Goal: Transaction & Acquisition: Purchase product/service

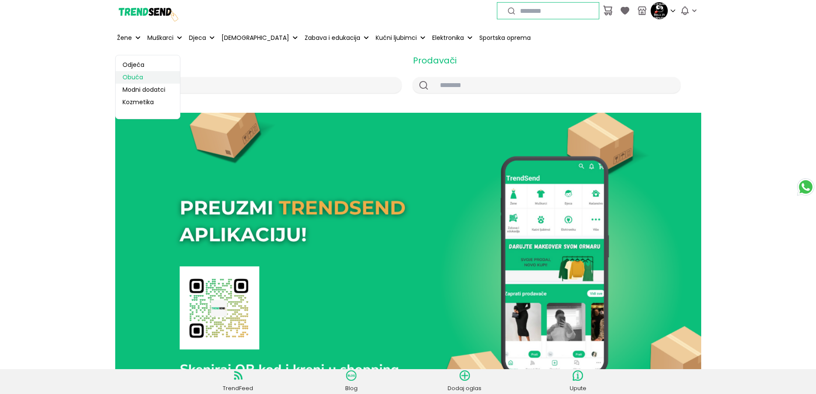
click at [136, 75] on link "Obuća" at bounding box center [148, 77] width 64 height 12
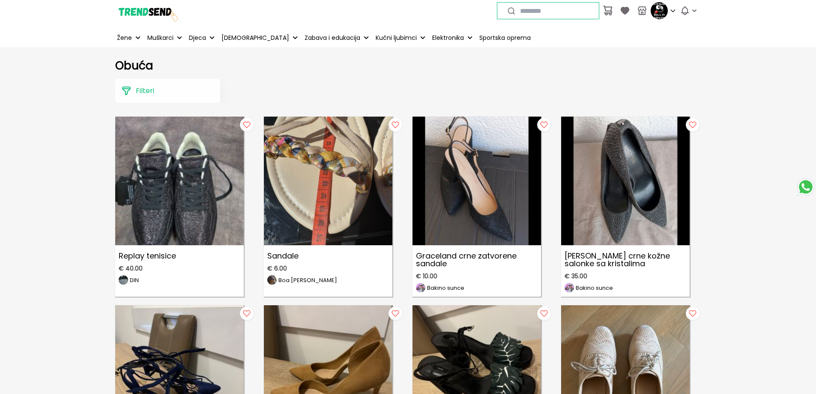
click at [147, 94] on p "Filteri" at bounding box center [145, 91] width 18 height 10
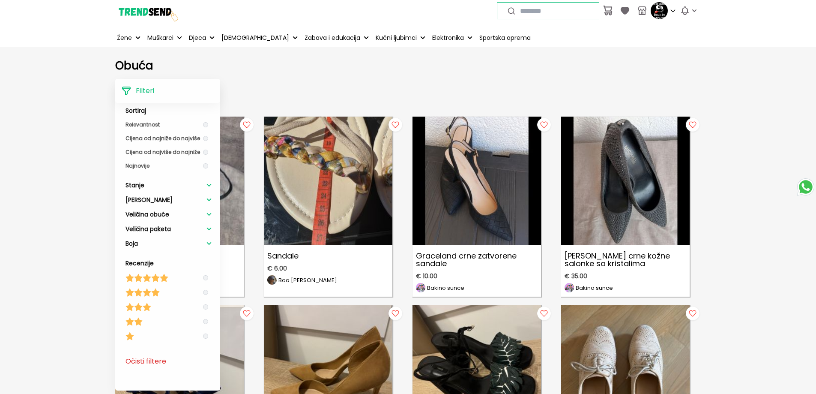
scroll to position [55, 0]
click at [173, 212] on li "Veličina obuće" at bounding box center [169, 212] width 86 height 15
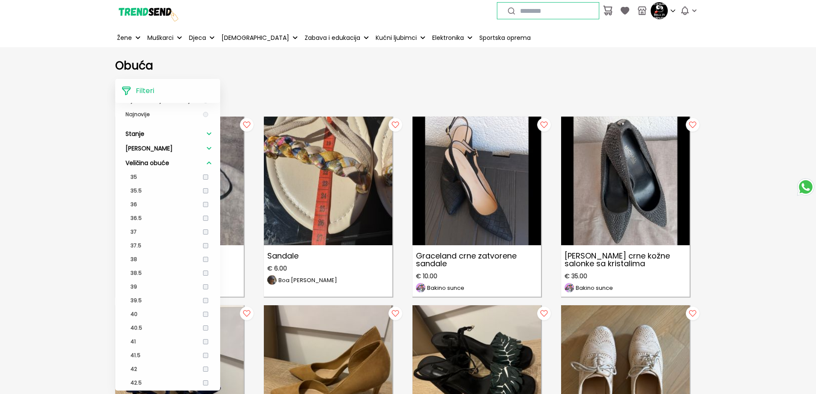
scroll to position [227, 0]
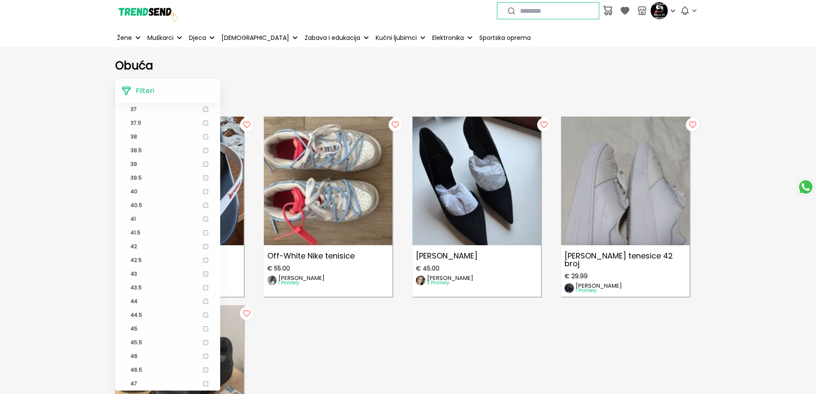
click at [336, 70] on h1 "Obuća" at bounding box center [408, 65] width 586 height 13
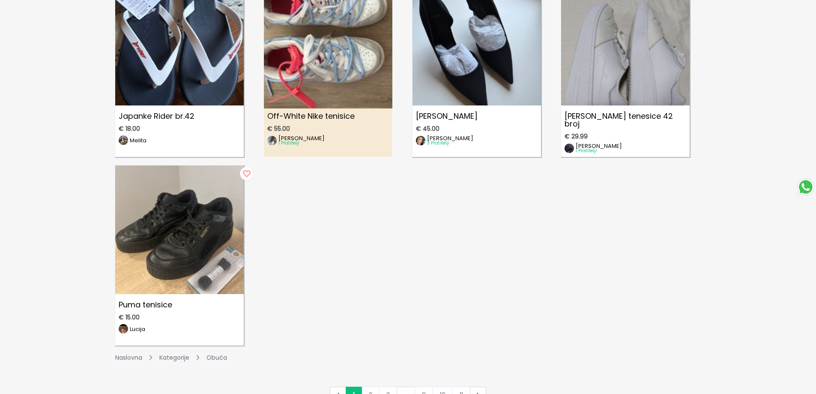
scroll to position [86, 0]
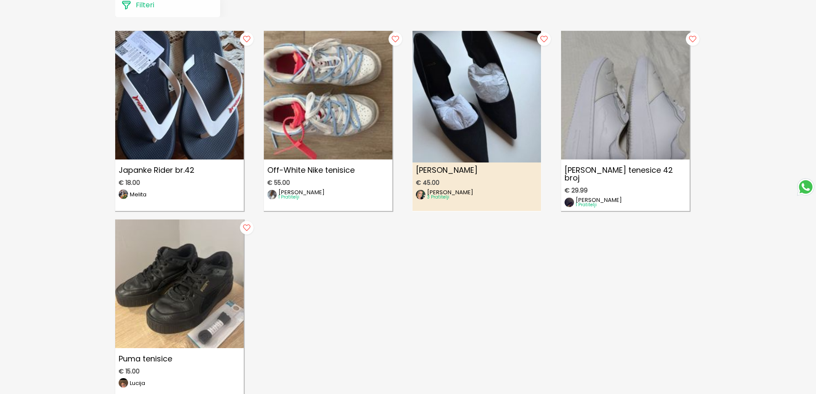
click at [478, 78] on img at bounding box center [476, 91] width 141 height 141
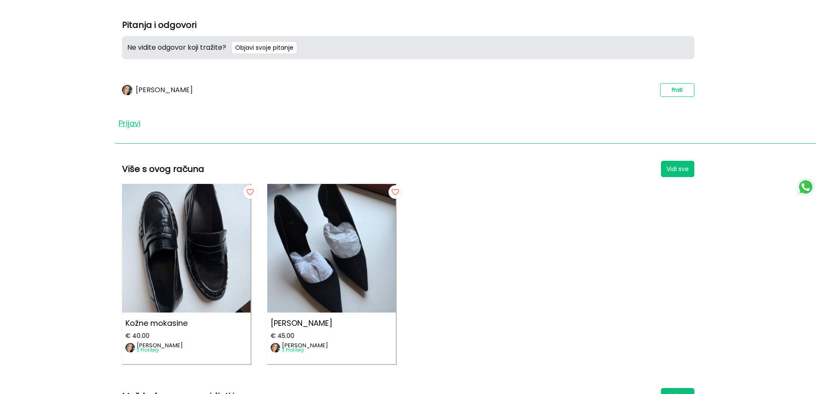
scroll to position [471, 0]
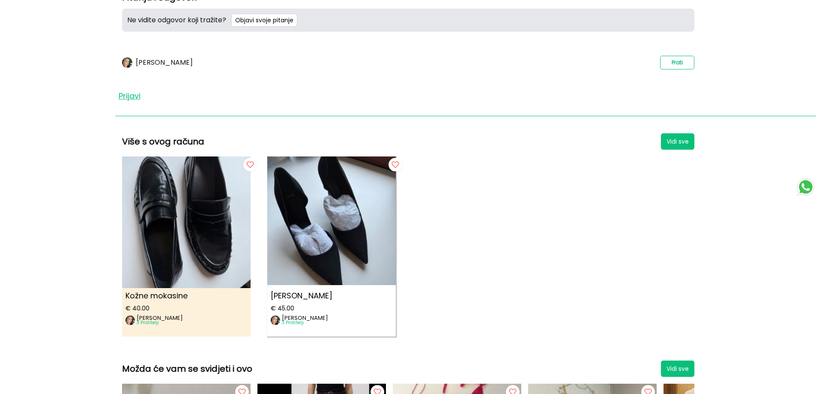
click at [196, 244] on img at bounding box center [186, 217] width 141 height 141
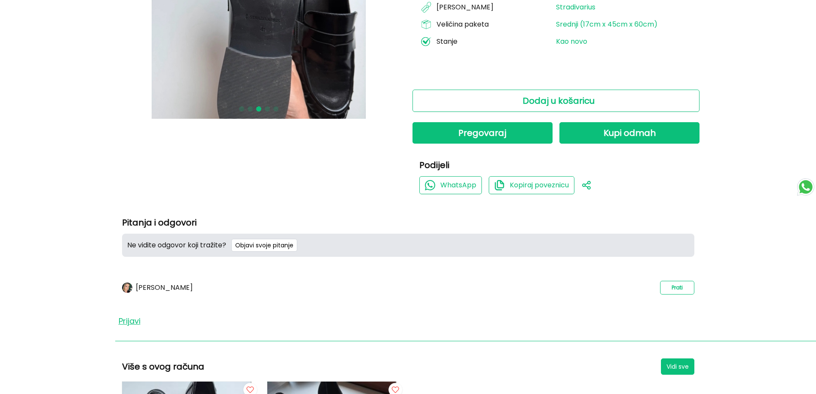
scroll to position [171, 0]
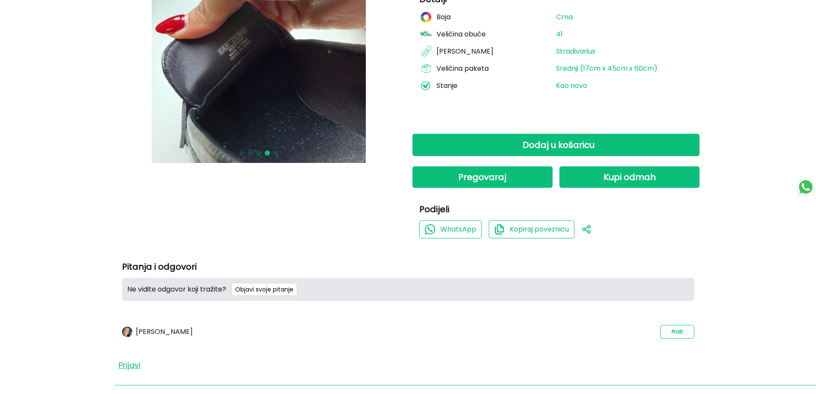
click at [560, 147] on span "Dodaj u košaricu" at bounding box center [559, 145] width 72 height 12
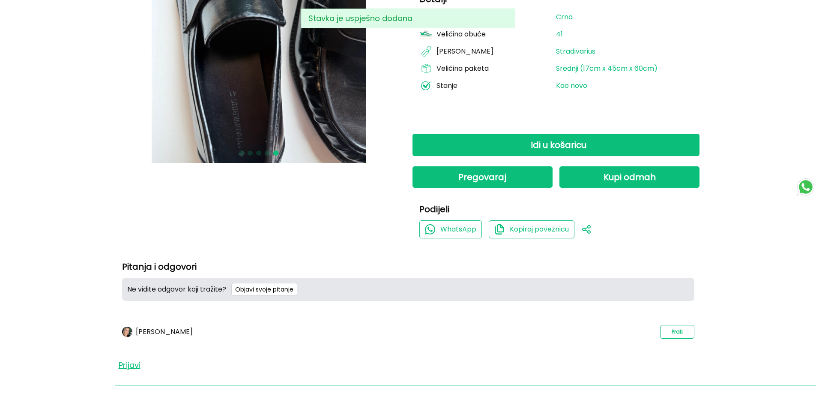
click at [634, 144] on button "Idi u košaricu" at bounding box center [556, 145] width 287 height 22
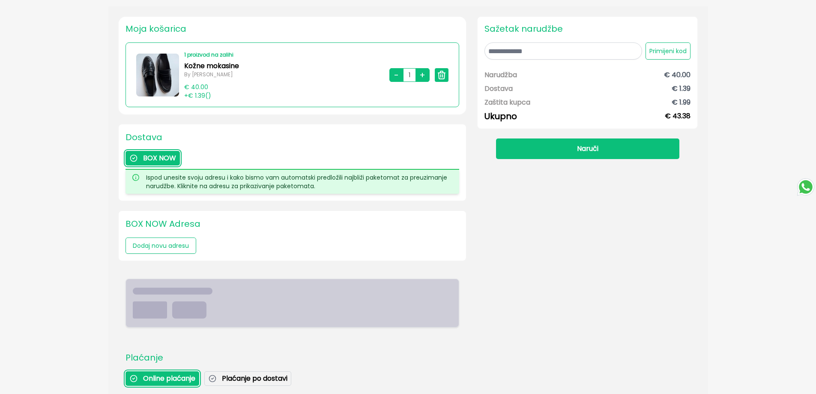
scroll to position [212, 0]
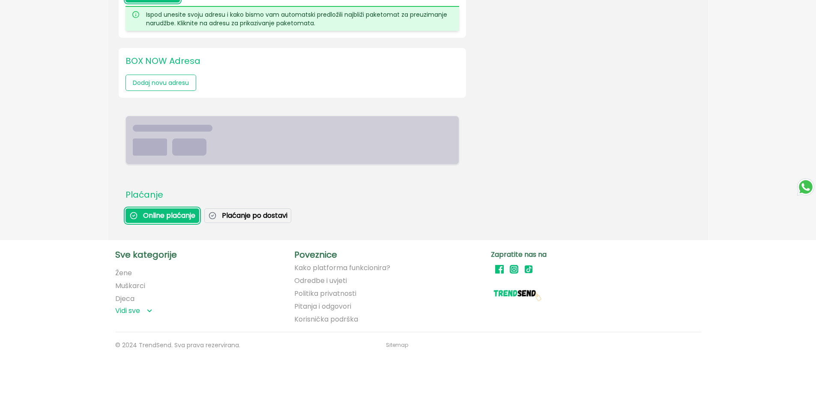
click at [328, 304] on link "Pitanja i odgovori" at bounding box center [322, 307] width 57 height 8
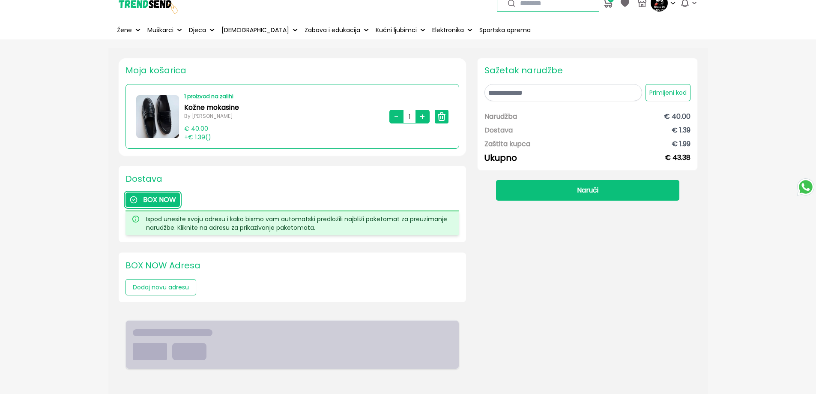
scroll to position [0, 0]
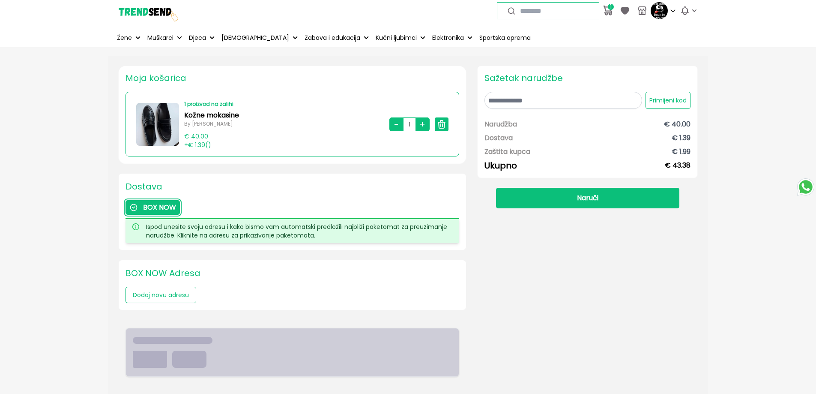
click at [440, 126] on icon at bounding box center [442, 124] width 10 height 10
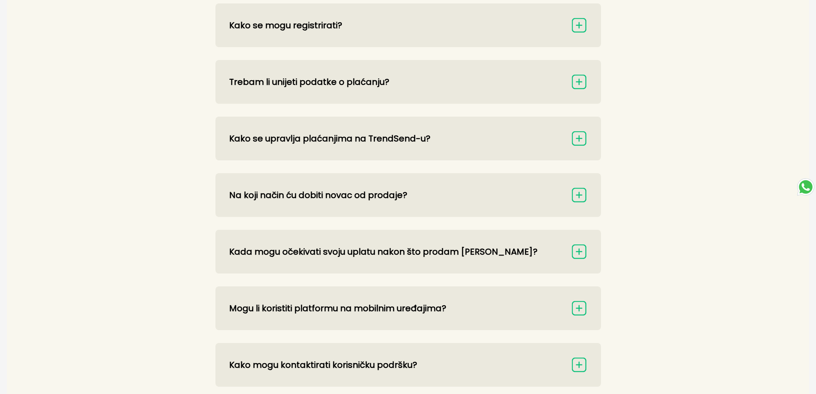
scroll to position [129, 0]
click at [579, 139] on img at bounding box center [579, 137] width 16 height 16
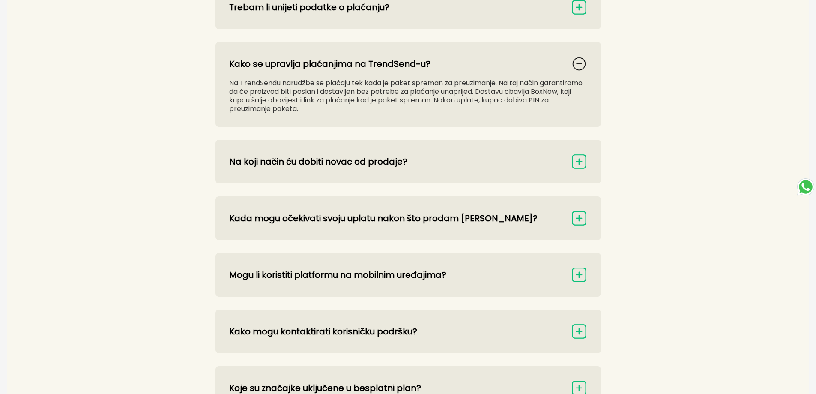
scroll to position [257, 0]
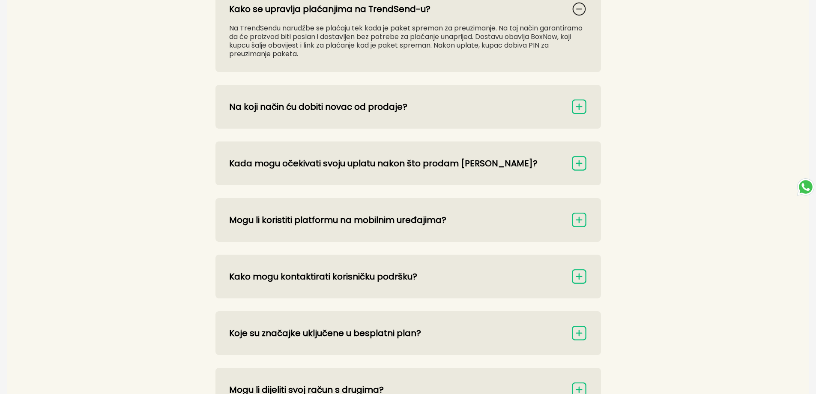
click at [578, 104] on img at bounding box center [579, 107] width 16 height 16
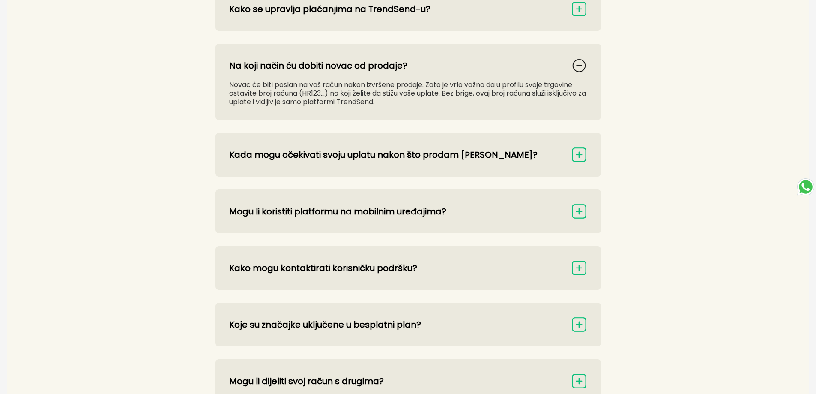
click at [573, 160] on img at bounding box center [579, 155] width 16 height 16
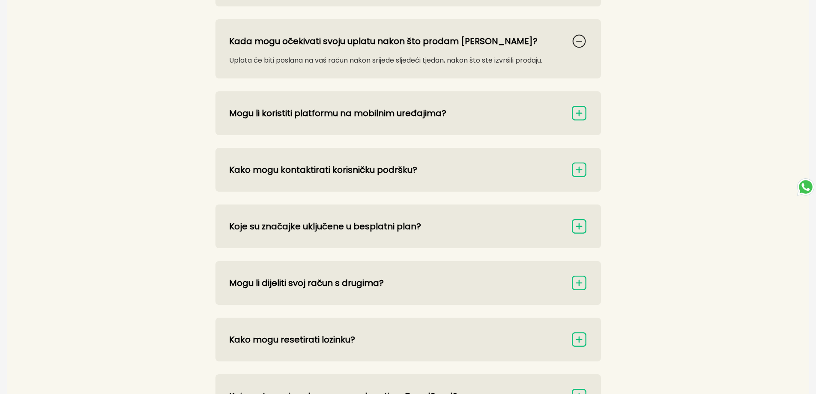
scroll to position [429, 0]
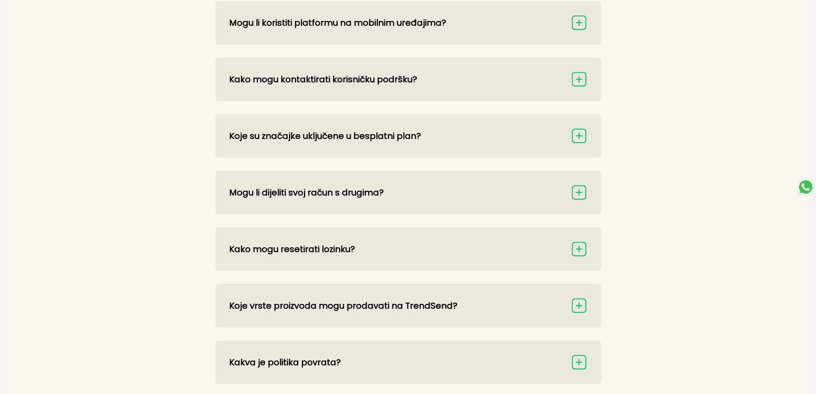
click at [573, 83] on img at bounding box center [579, 79] width 16 height 16
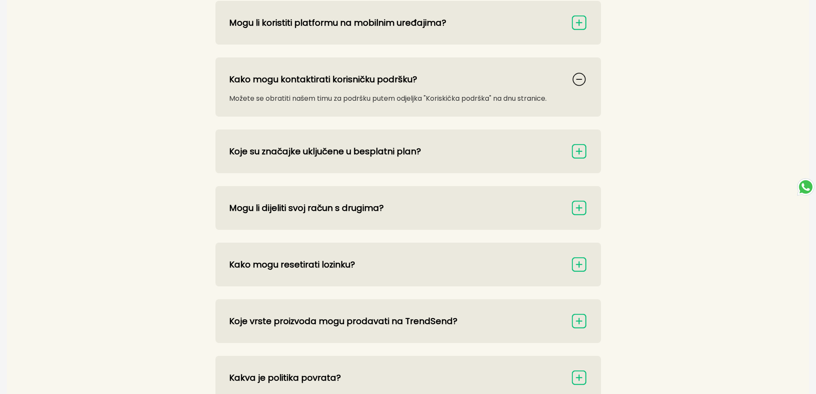
click at [575, 151] on img at bounding box center [579, 151] width 16 height 16
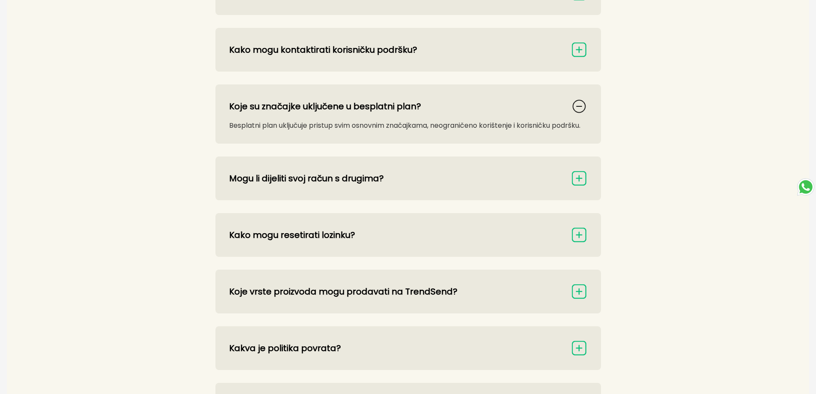
scroll to position [542, 0]
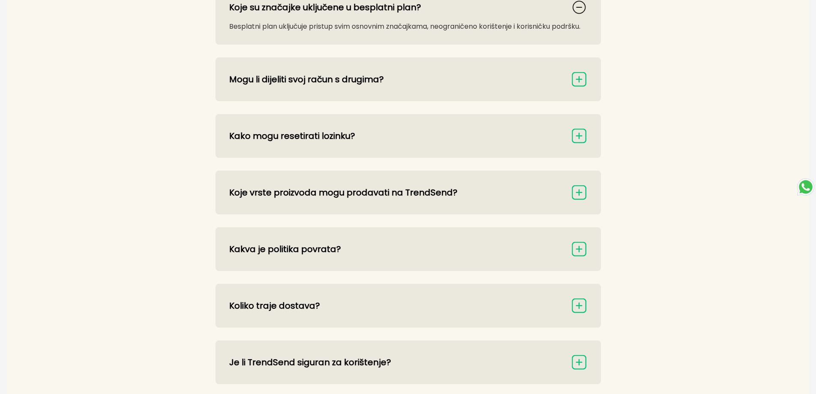
click at [580, 196] on img at bounding box center [579, 192] width 16 height 16
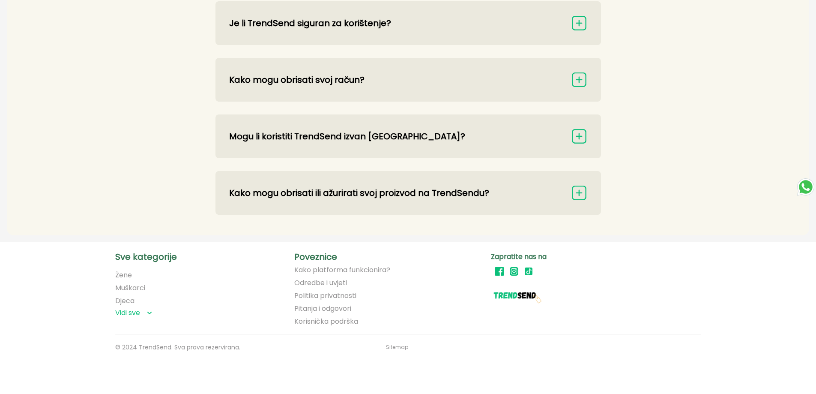
scroll to position [900, 0]
